Goal: Task Accomplishment & Management: Manage account settings

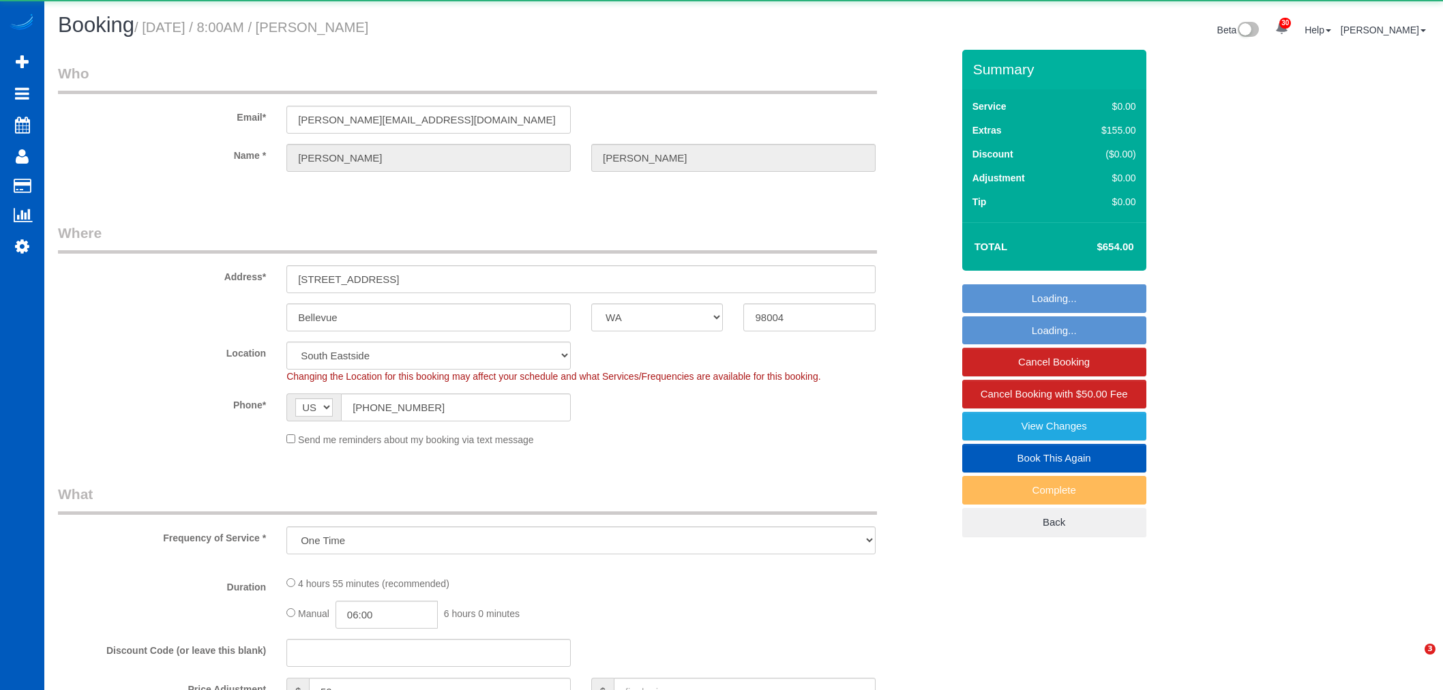
select select "WA"
select select "object:7133"
select select "199"
select select "4001"
select select "4"
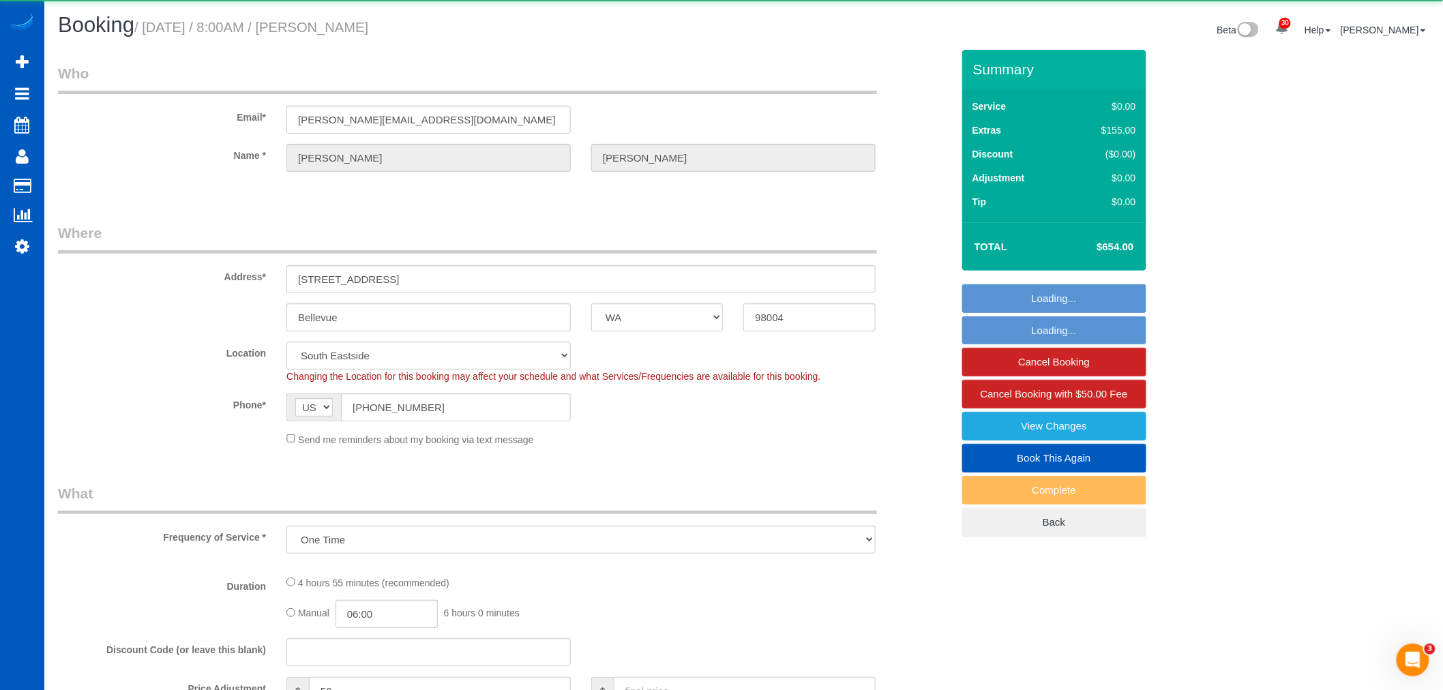
select select "4"
select select "spot15"
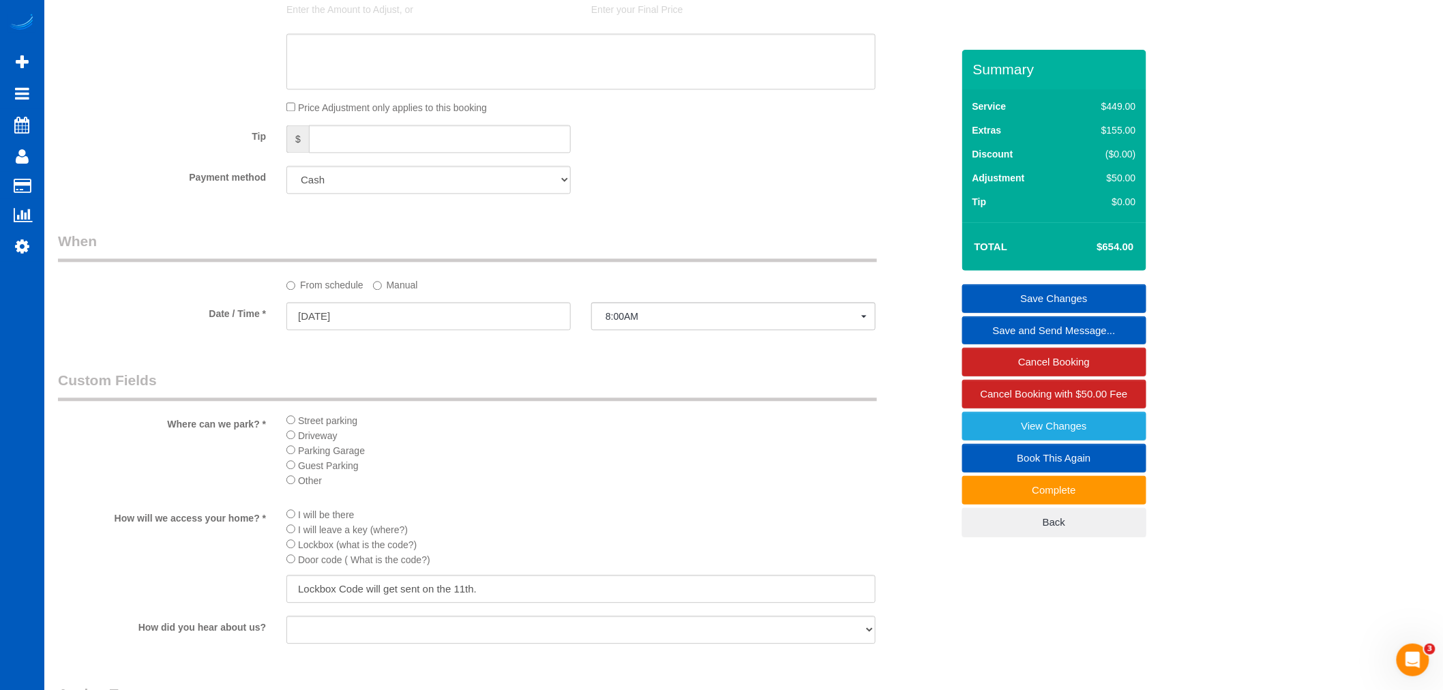
scroll to position [1439, 0]
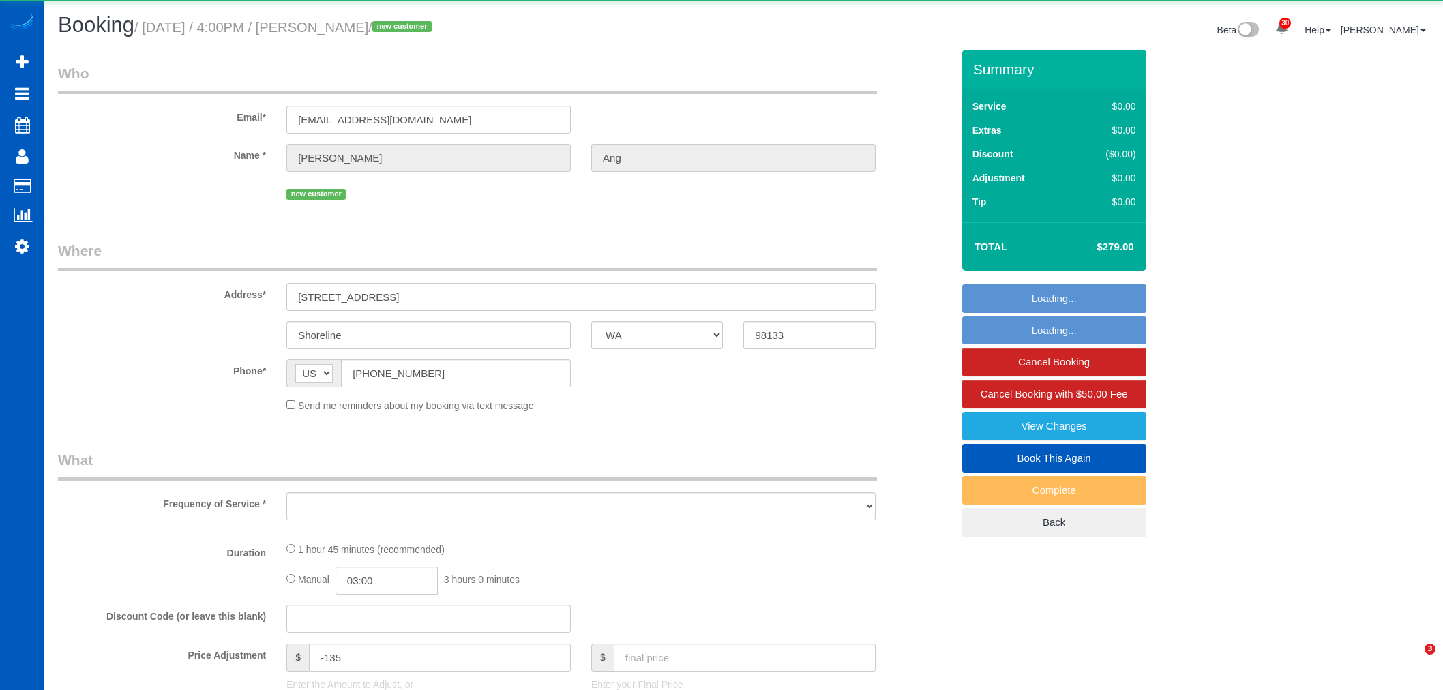
select select "WA"
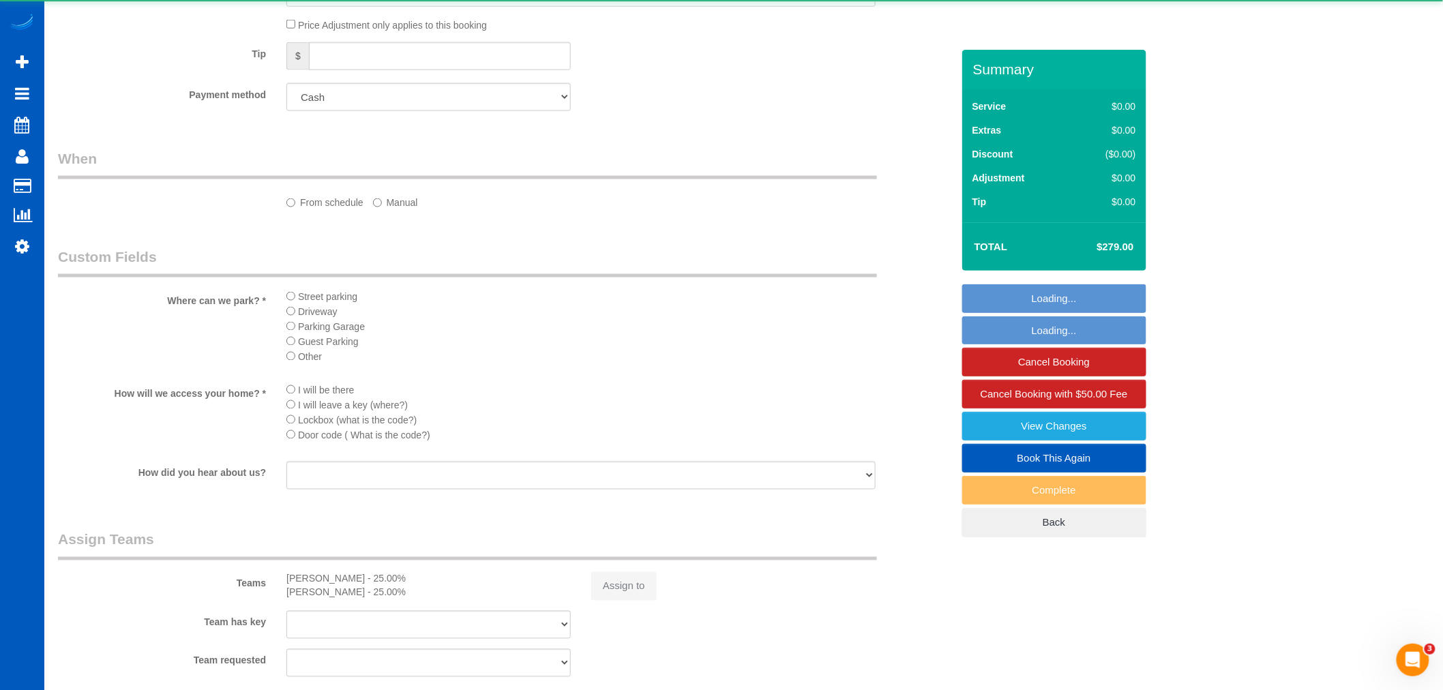
select select "object:32127"
select select "199"
select select "1001"
select select "4"
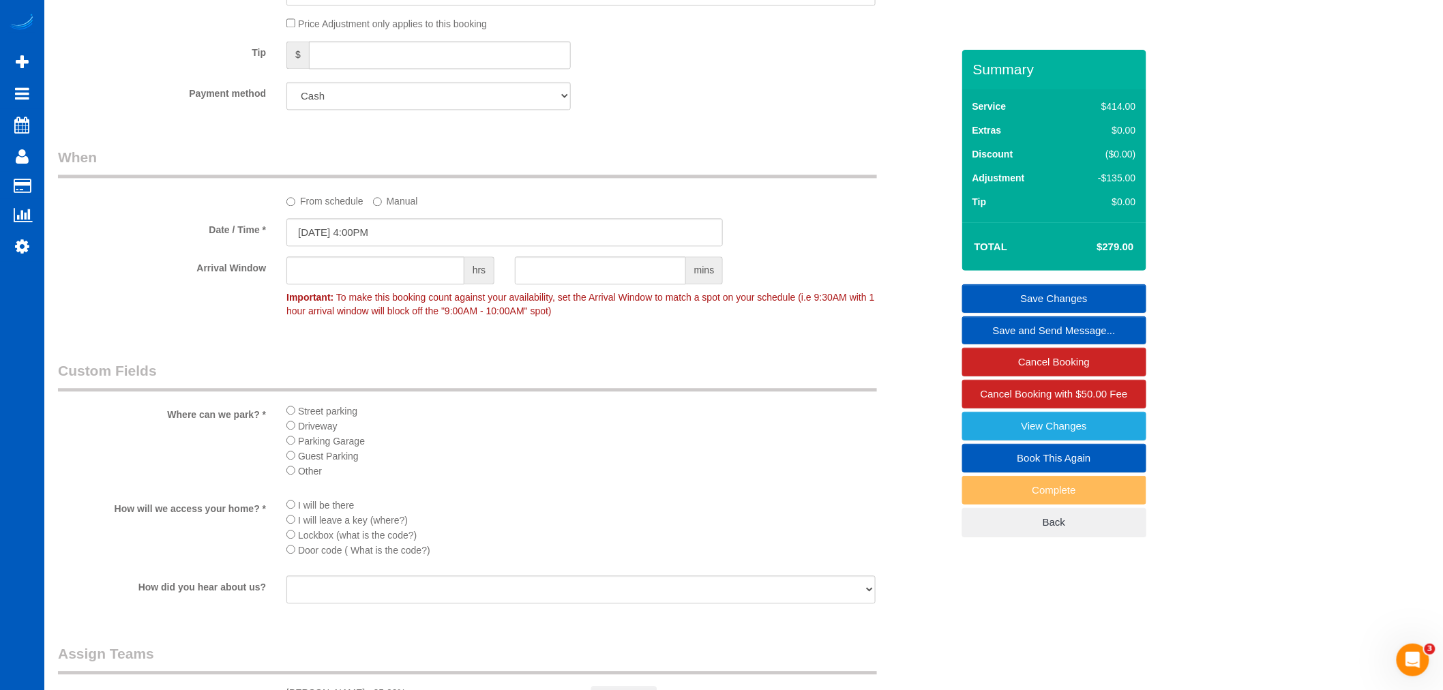
scroll to position [1047, 0]
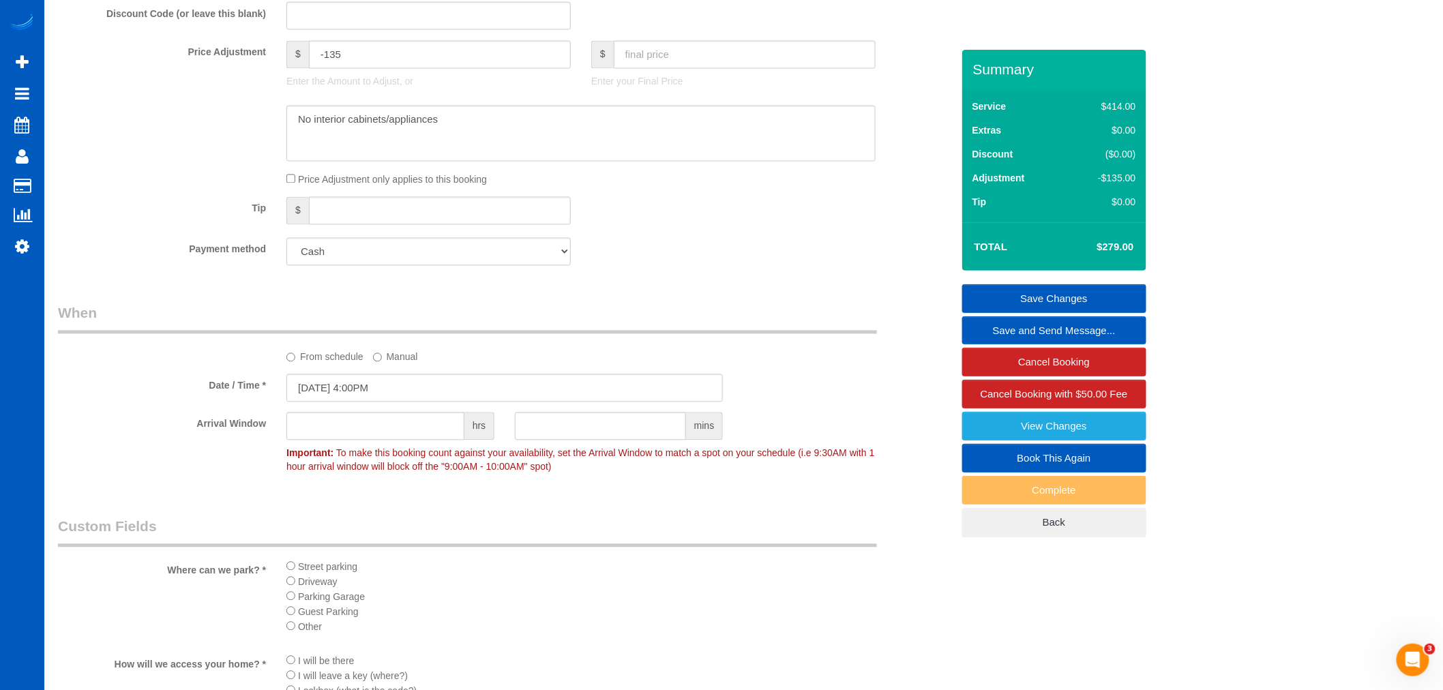
click at [380, 266] on select "Amex - 1002 - 05/2030 (Default) Add Credit Card ─────────────── Cash Check Payp…" at bounding box center [428, 252] width 284 height 28
select select "string:fspay-c918b5eb-128e-4770-ab8b-2fdfed96b28d"
click at [286, 250] on select "Amex - 1002 - 05/2030 (Default) Add Credit Card ─────────────── Cash Check Payp…" at bounding box center [428, 252] width 284 height 28
click at [1117, 302] on link "Save Changes" at bounding box center [1054, 298] width 184 height 29
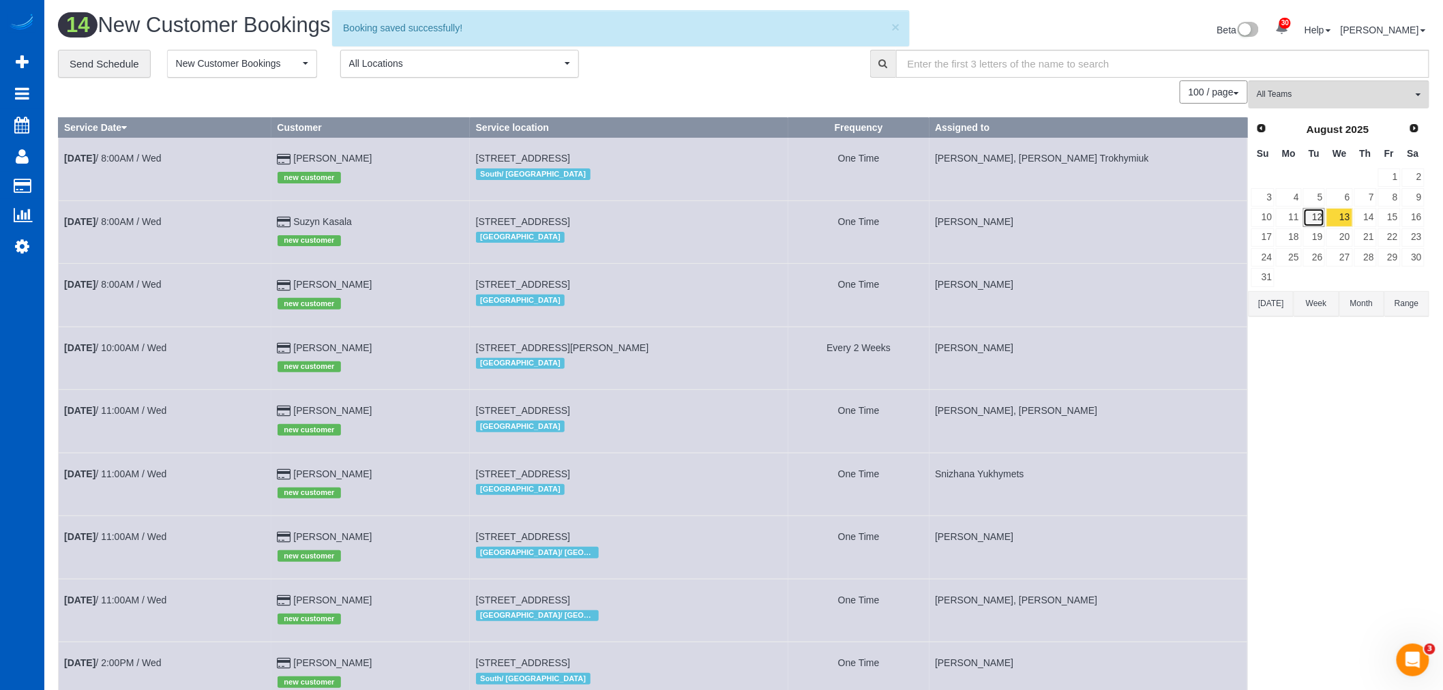
click at [1313, 210] on link "12" at bounding box center [1314, 217] width 22 height 18
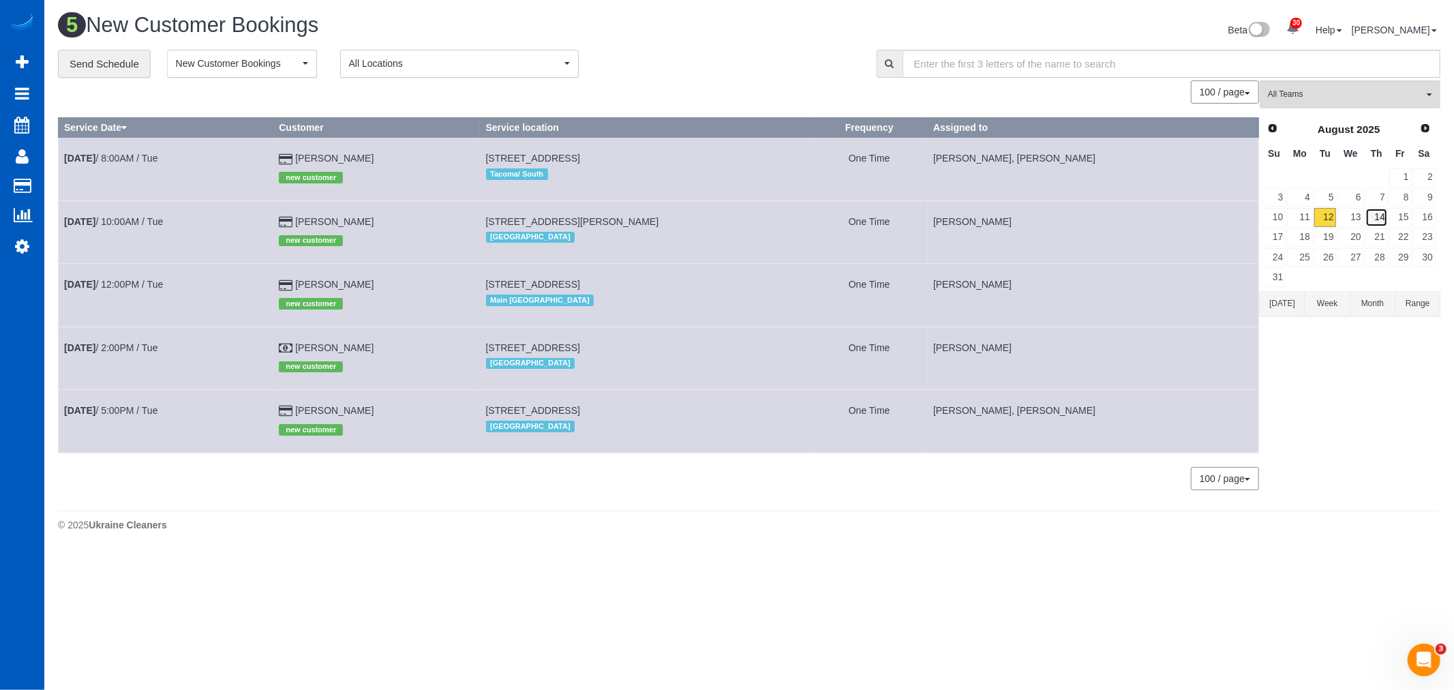
click at [1377, 223] on link "14" at bounding box center [1377, 217] width 22 height 18
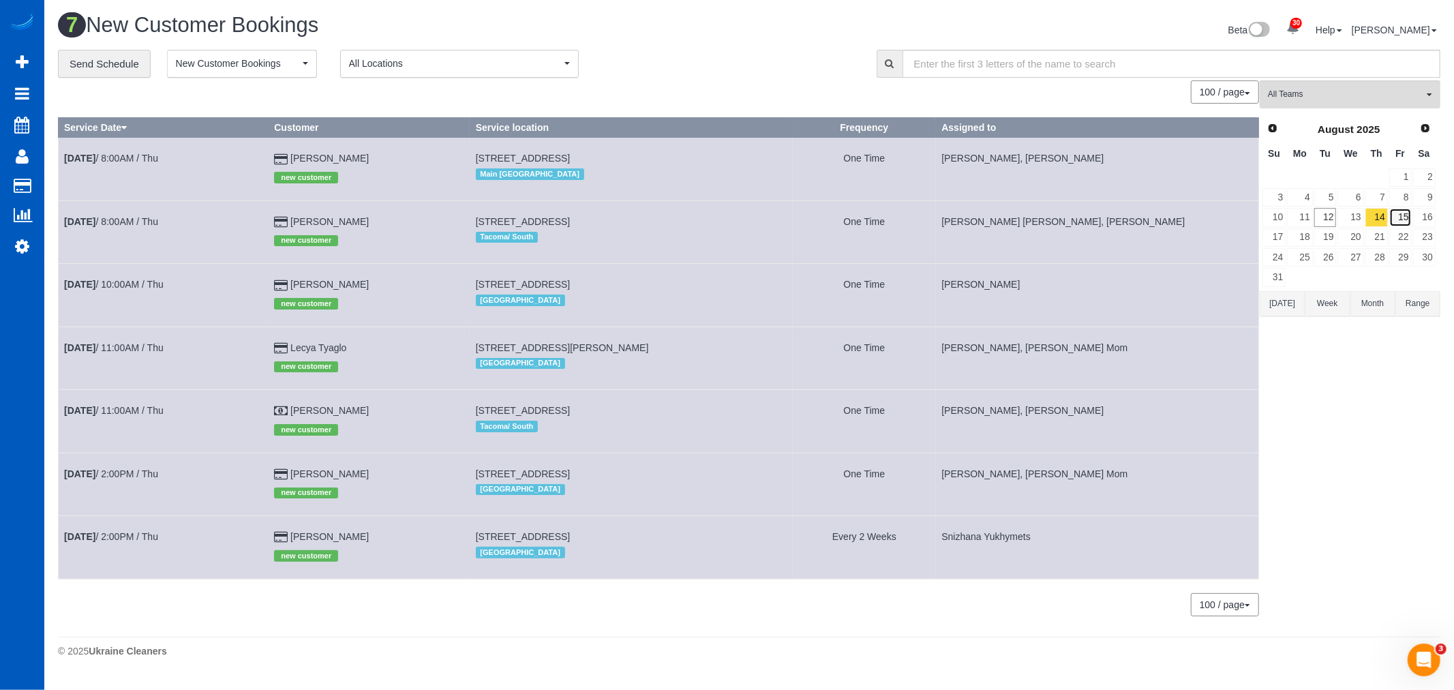
click at [1402, 221] on link "15" at bounding box center [1401, 217] width 22 height 18
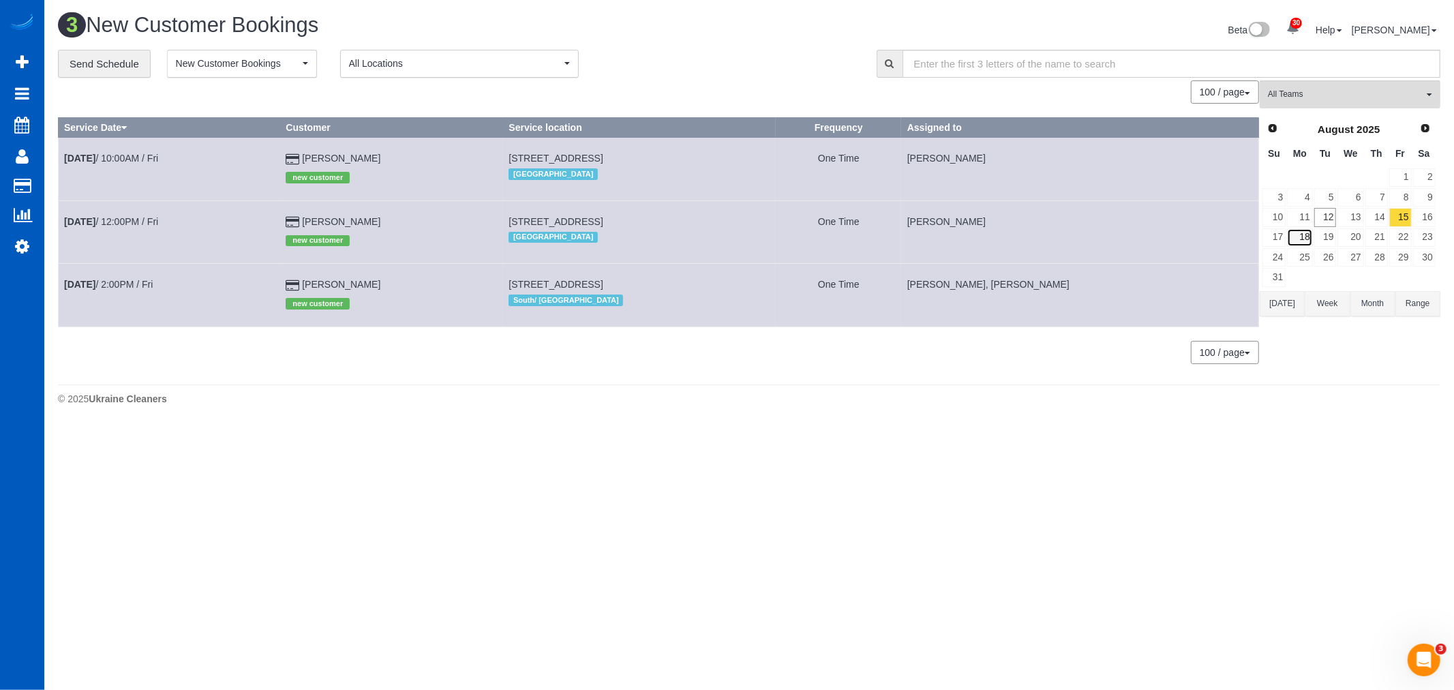
click at [1306, 236] on link "18" at bounding box center [1299, 237] width 25 height 18
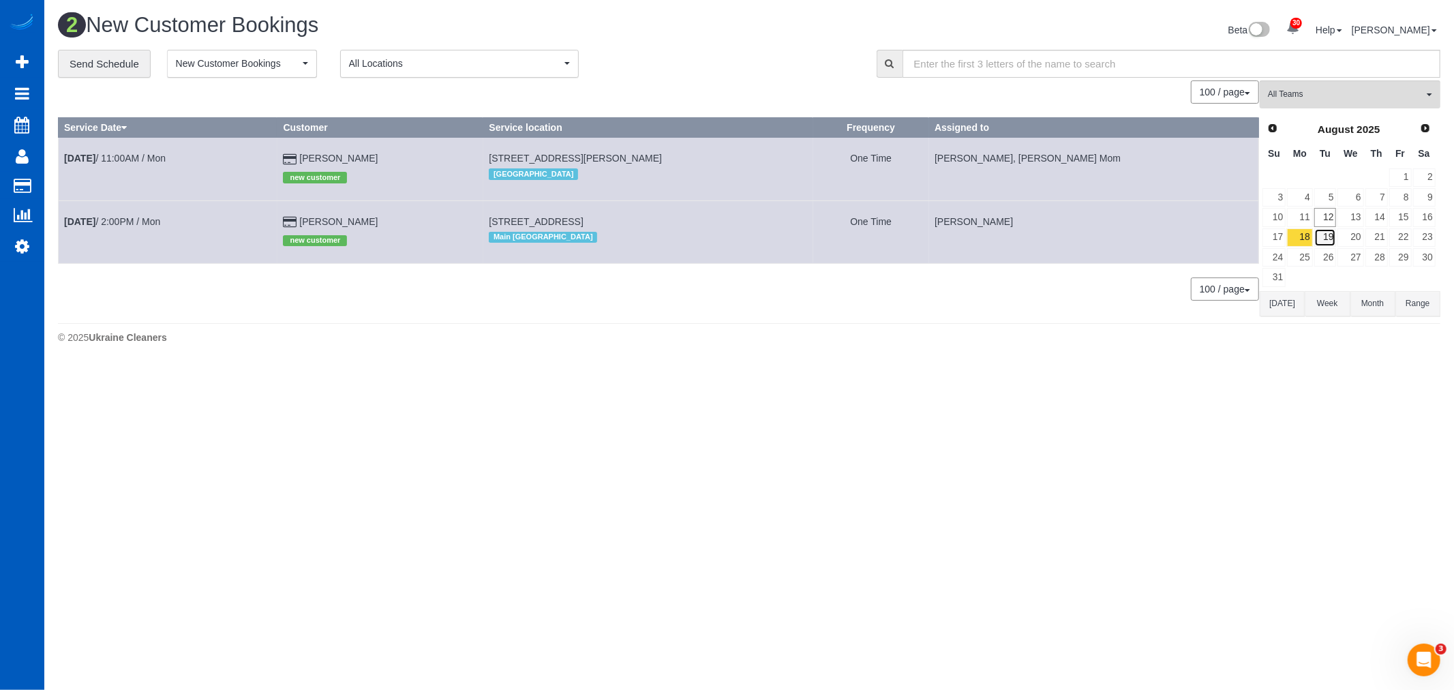
click at [1333, 236] on link "19" at bounding box center [1326, 237] width 22 height 18
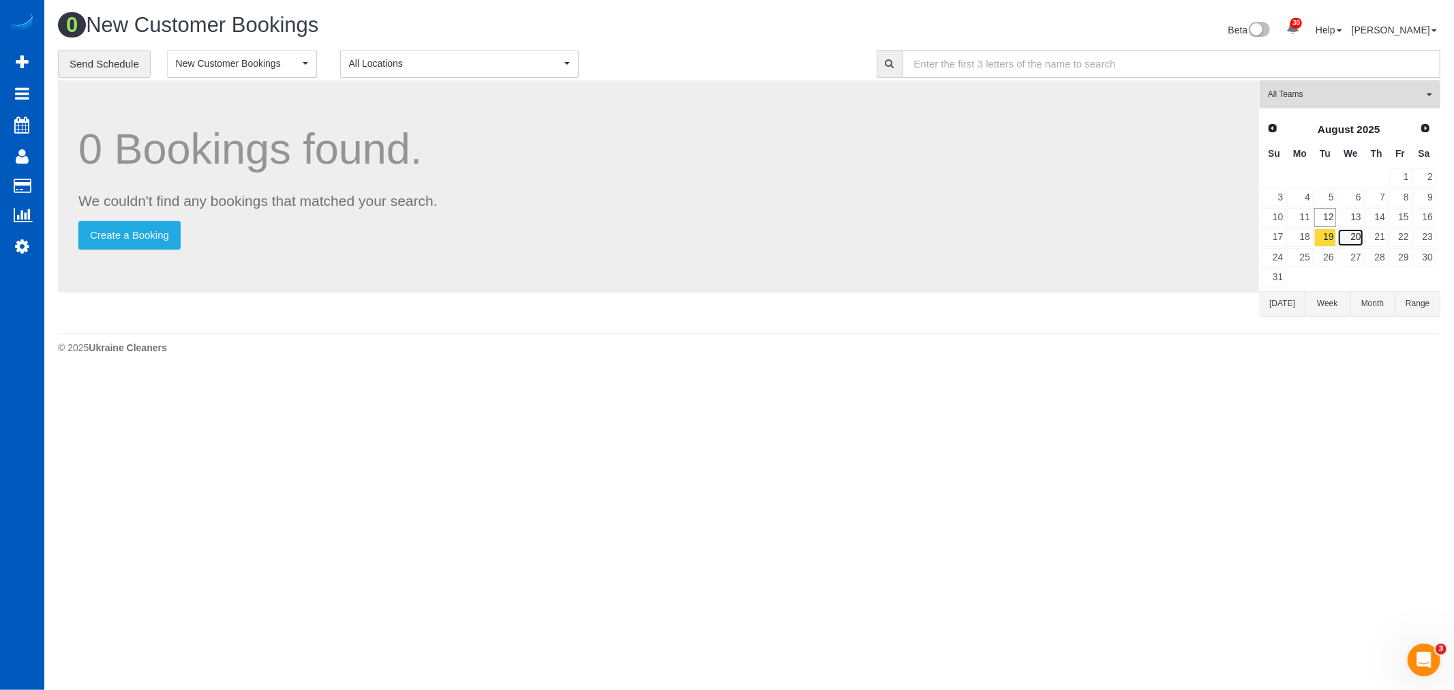
click at [1360, 241] on link "20" at bounding box center [1351, 237] width 26 height 18
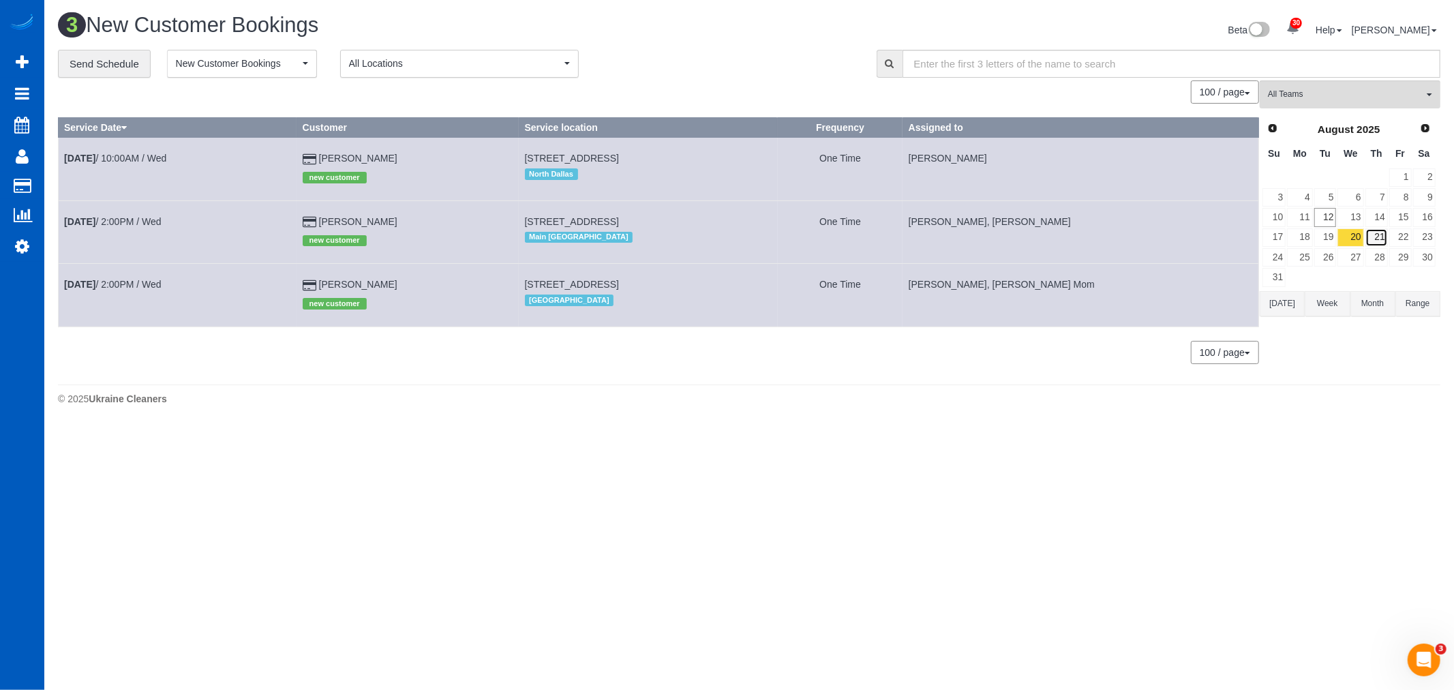
click at [1375, 240] on link "21" at bounding box center [1377, 237] width 22 height 18
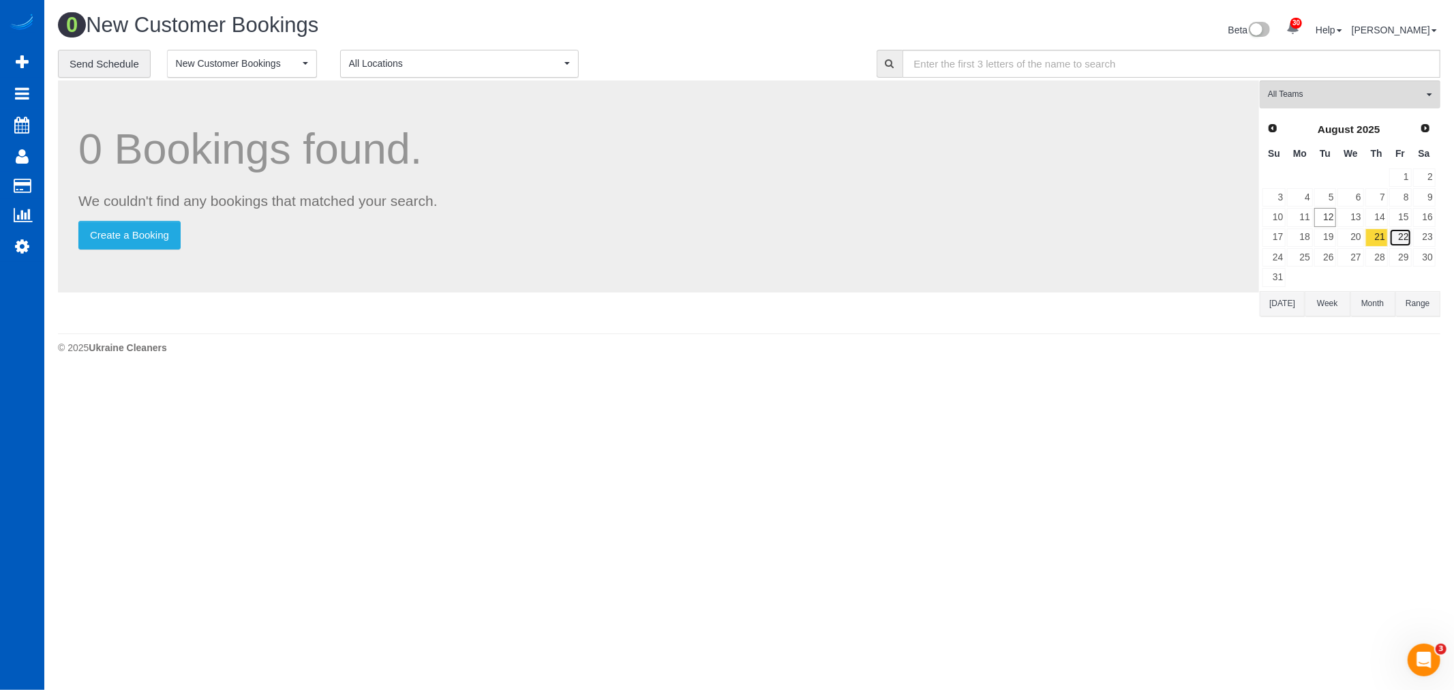
click at [1395, 239] on link "22" at bounding box center [1401, 237] width 22 height 18
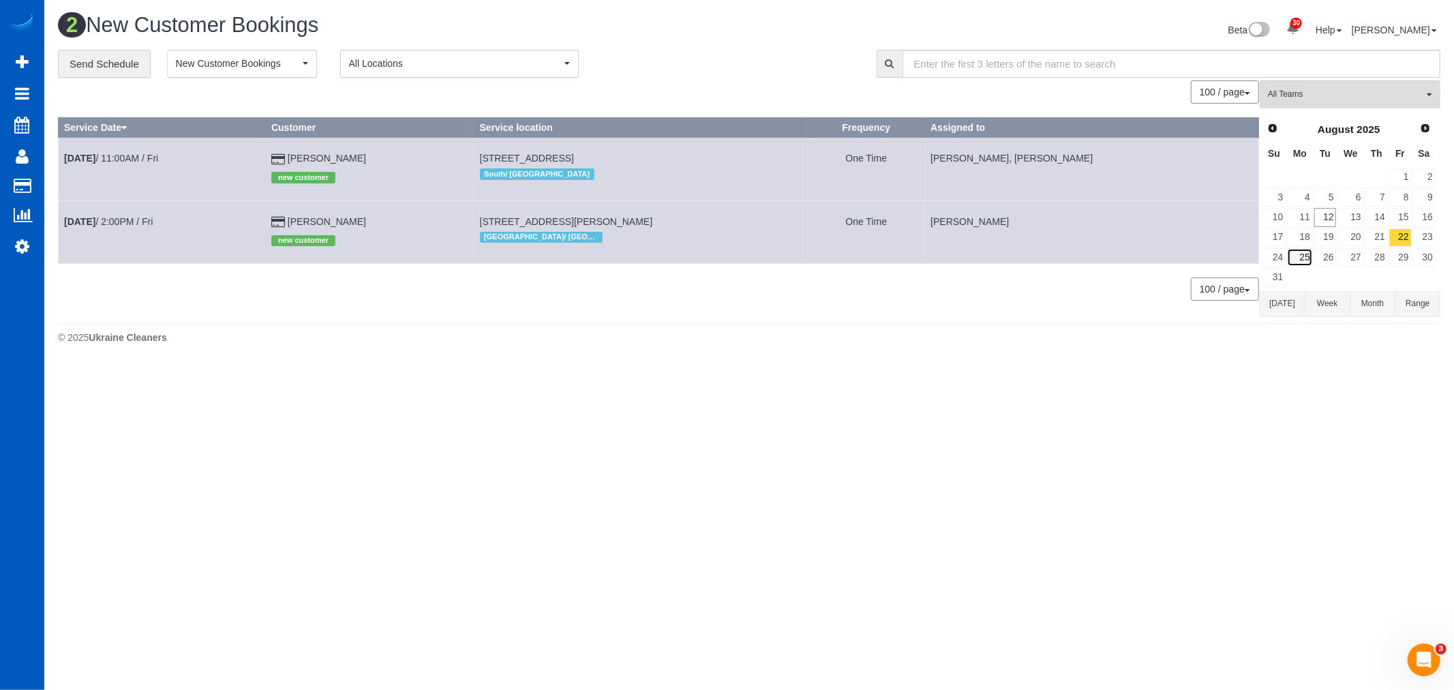
click at [1306, 258] on link "25" at bounding box center [1299, 257] width 25 height 18
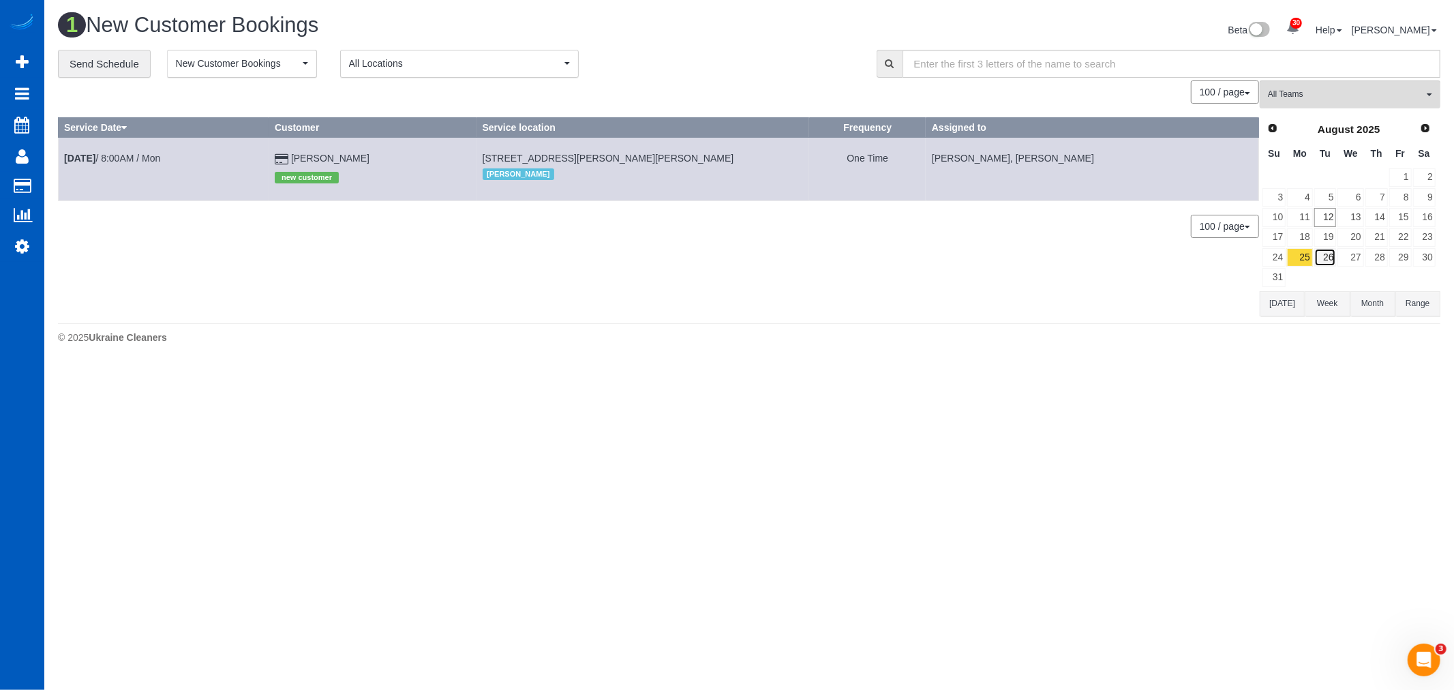
click at [1332, 261] on link "26" at bounding box center [1326, 257] width 22 height 18
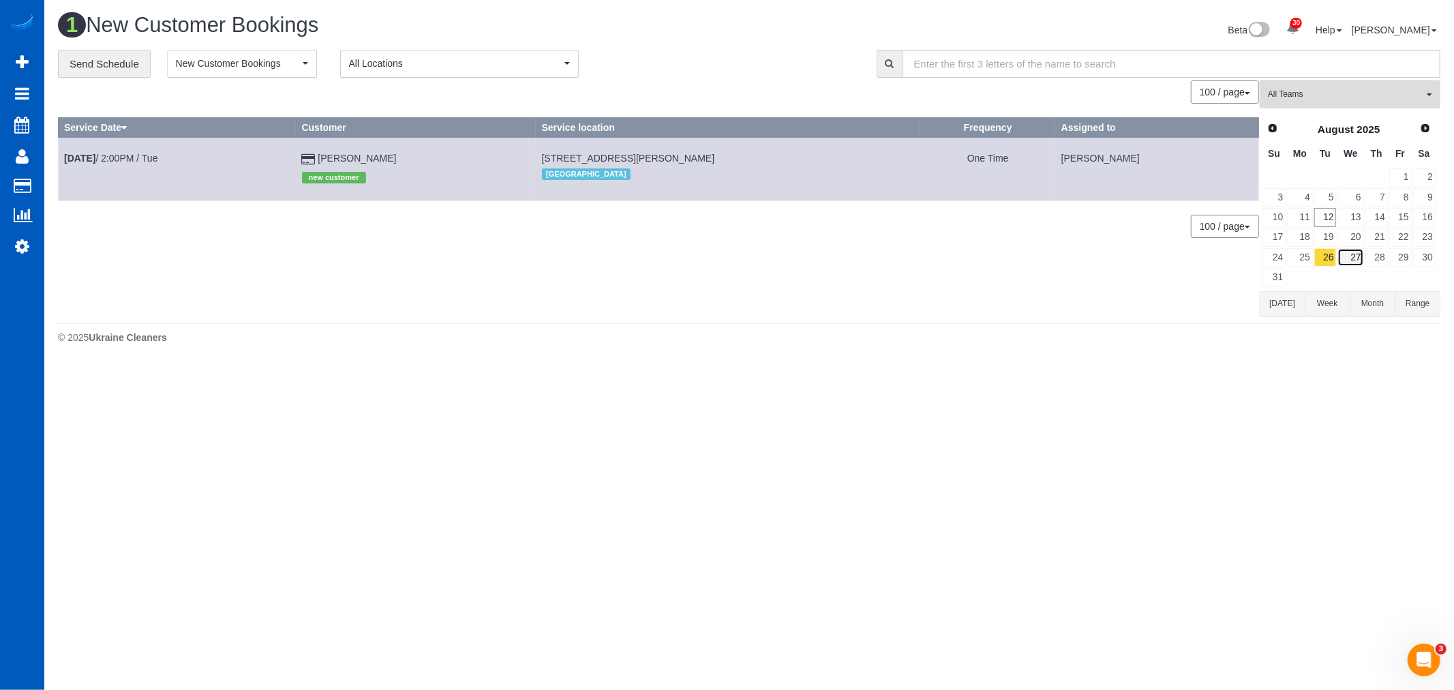
click at [1357, 257] on link "27" at bounding box center [1351, 257] width 26 height 18
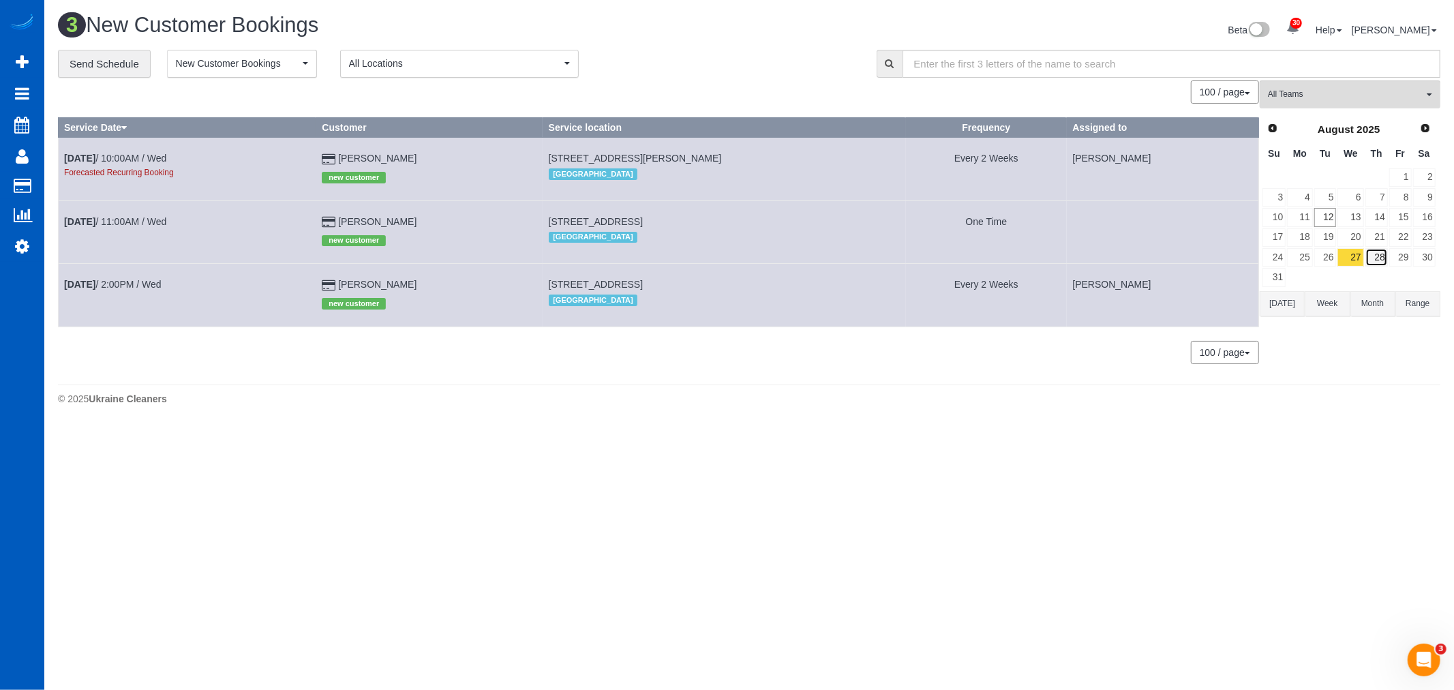
click at [1385, 254] on link "28" at bounding box center [1377, 257] width 22 height 18
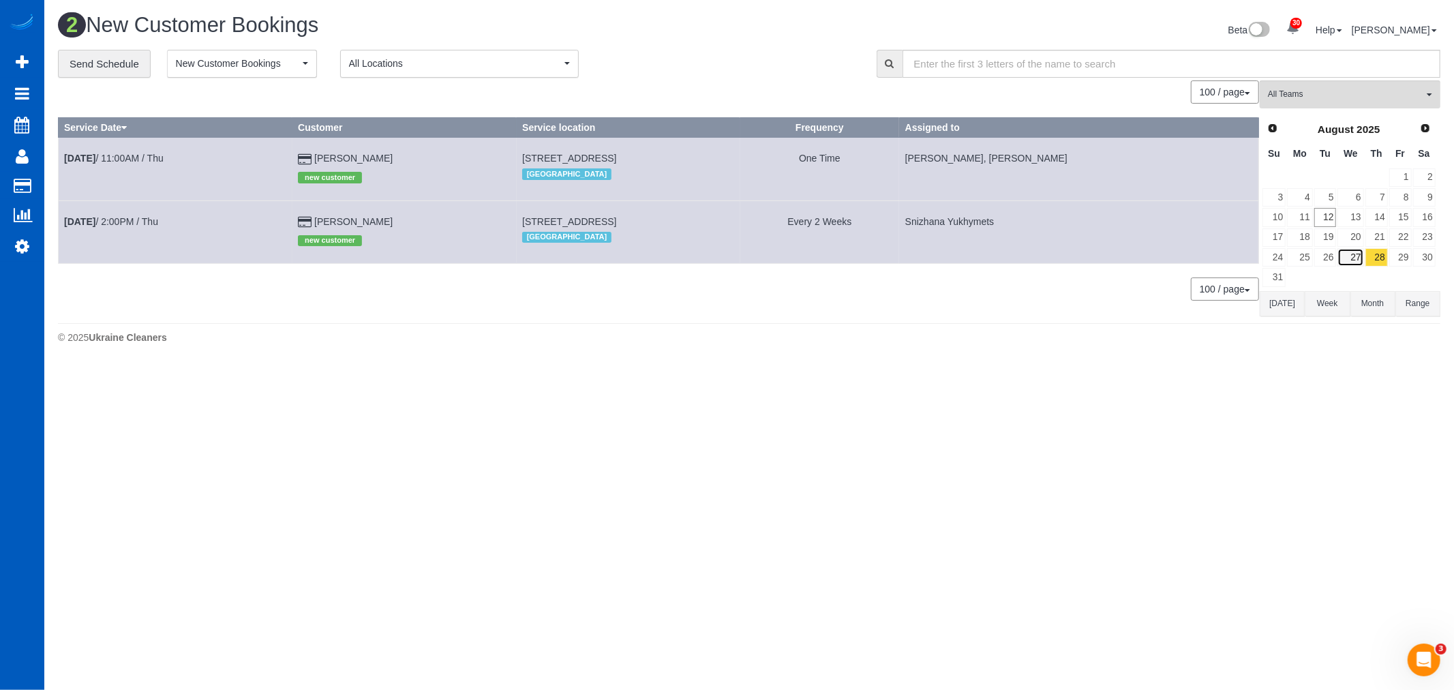
click at [1358, 255] on link "27" at bounding box center [1351, 257] width 26 height 18
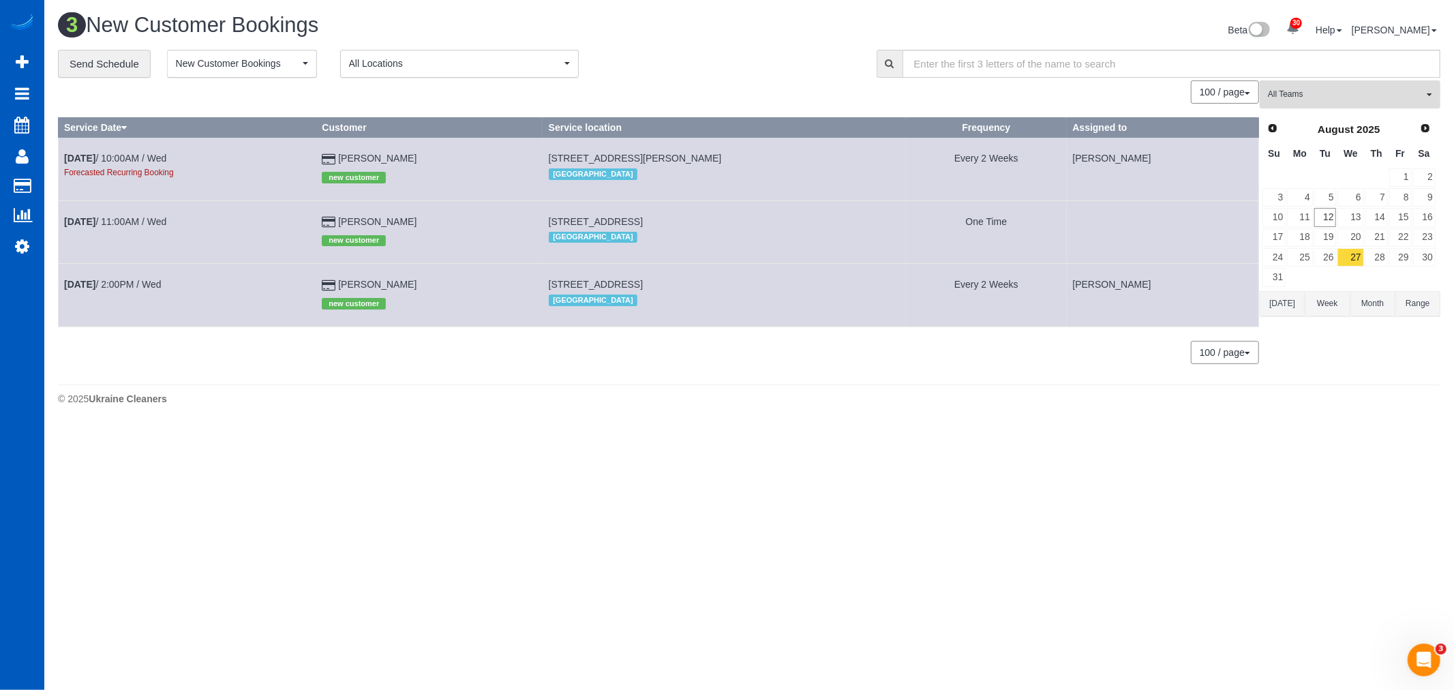
click at [1314, 98] on span "All Teams" at bounding box center [1345, 95] width 155 height 12
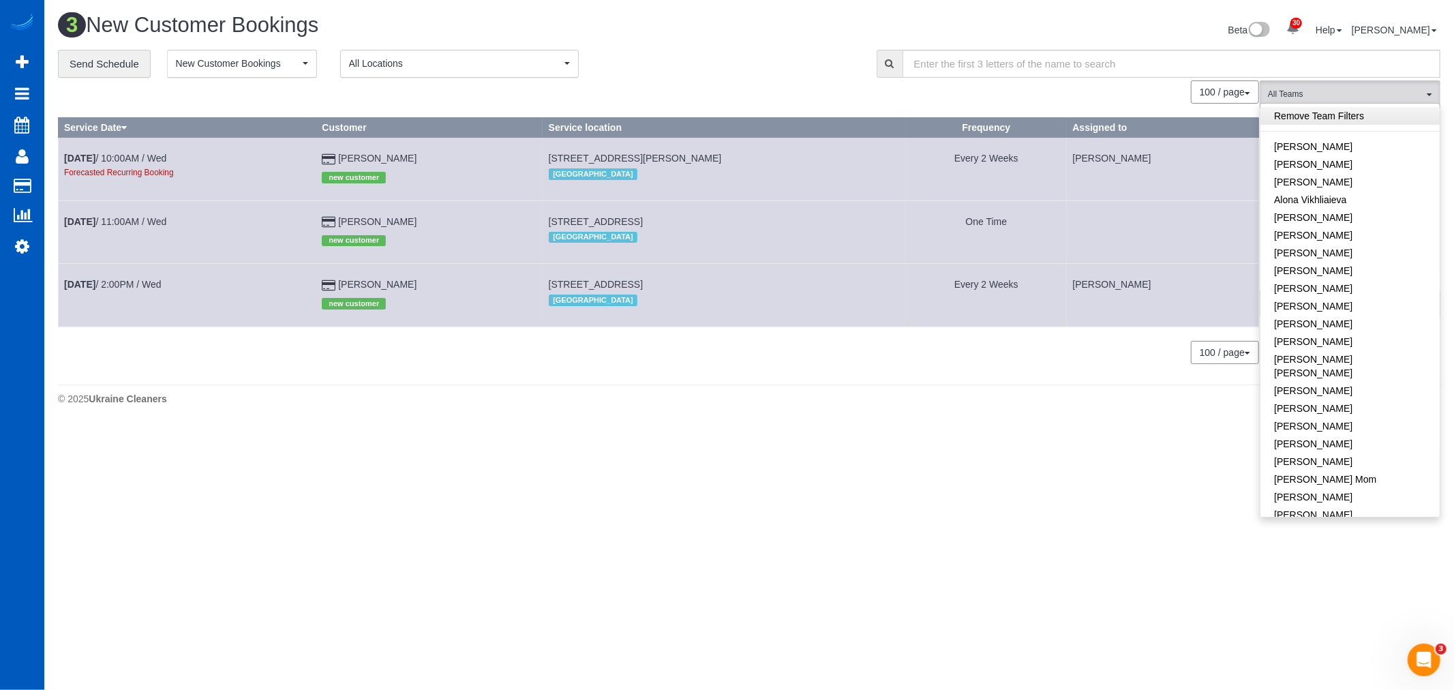
click at [1313, 111] on link "Remove Team Filters" at bounding box center [1350, 116] width 179 height 18
click at [273, 68] on span "New Customer Bookings" at bounding box center [237, 64] width 123 height 14
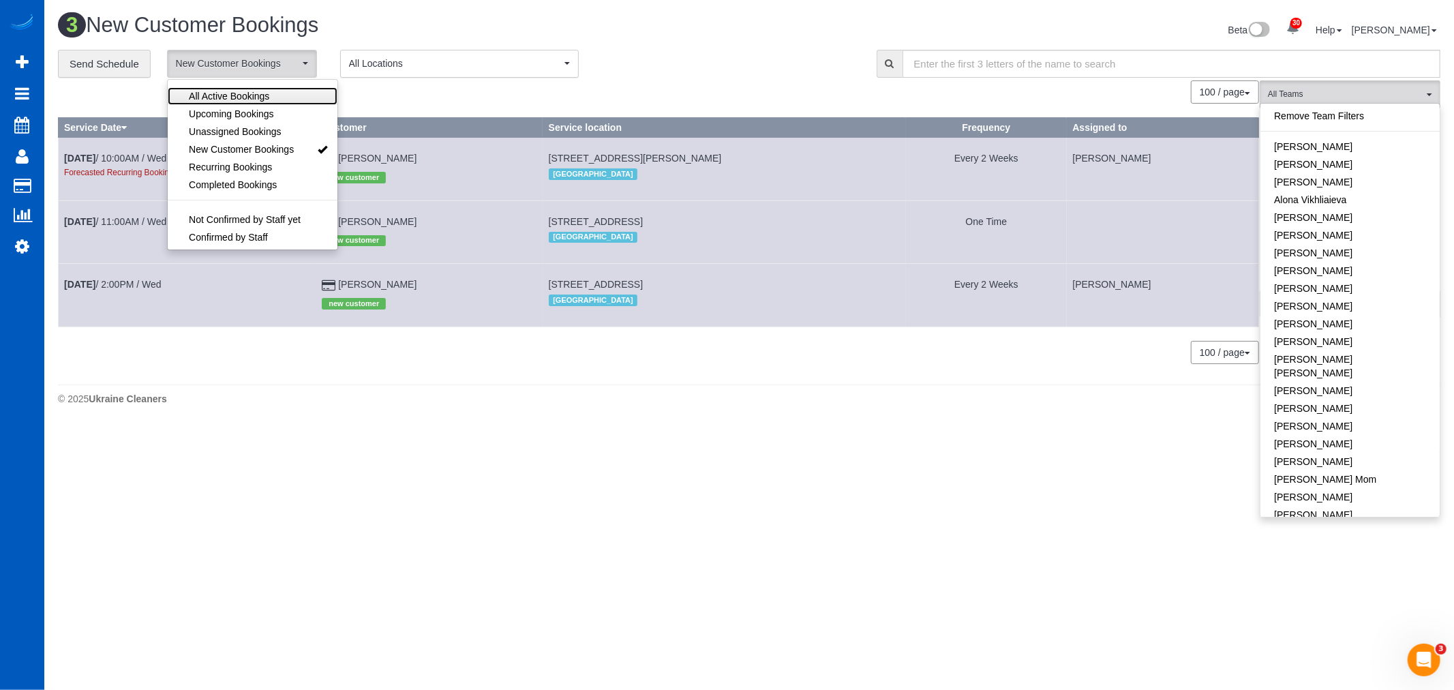
click at [262, 93] on span "All Active Bookings" at bounding box center [229, 96] width 80 height 14
select select "***"
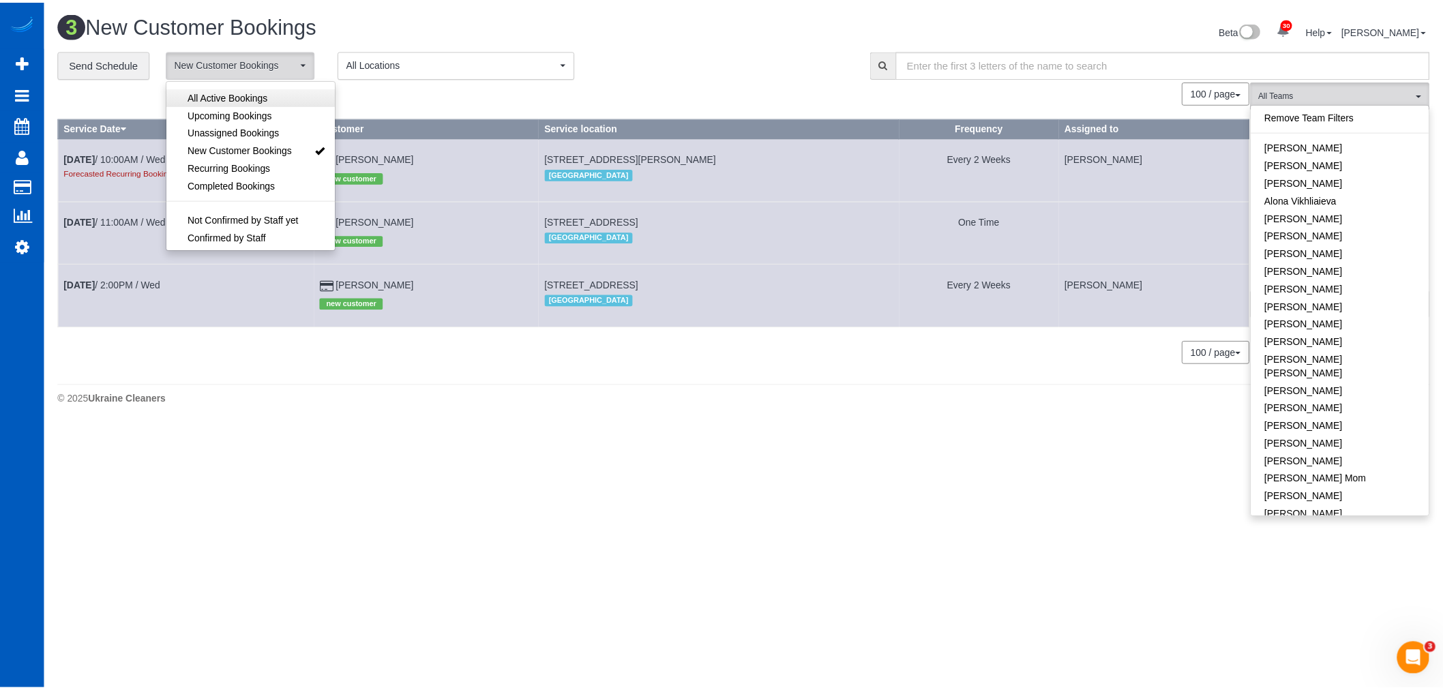
scroll to position [30, 0]
